Goal: Navigation & Orientation: Find specific page/section

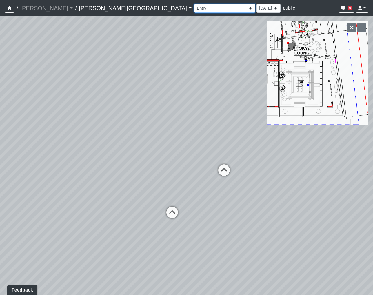
click at [194, 9] on select "Hallway Hospitality Bar Package Room Package Room Entry Pool Courtyard Entry 1 …" at bounding box center [224, 8] width 61 height 9
click at [194, 4] on select "Hallway Hospitality Bar Package Room Package Room Entry Pool Courtyard Entry 1 …" at bounding box center [224, 8] width 61 height 9
select select "85yt19wMgVAyb4M3P1Anog"
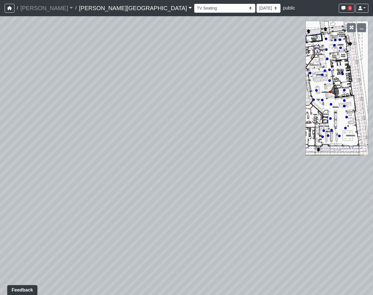
drag, startPoint x: 110, startPoint y: 171, endPoint x: 413, endPoint y: 147, distance: 303.9
click at [372, 147] on html "/ [PERSON_NAME] Loading... / [PERSON_NAME][GEOGRAPHIC_DATA] [PERSON_NAME][GEOGR…" at bounding box center [186, 147] width 373 height 295
drag, startPoint x: 171, startPoint y: 186, endPoint x: 448, endPoint y: 187, distance: 277.4
click at [372, 187] on html "/ [PERSON_NAME] Loading... / [PERSON_NAME][GEOGRAPHIC_DATA] [PERSON_NAME][GEOGR…" at bounding box center [186, 147] width 373 height 295
